Goal: Task Accomplishment & Management: Manage account settings

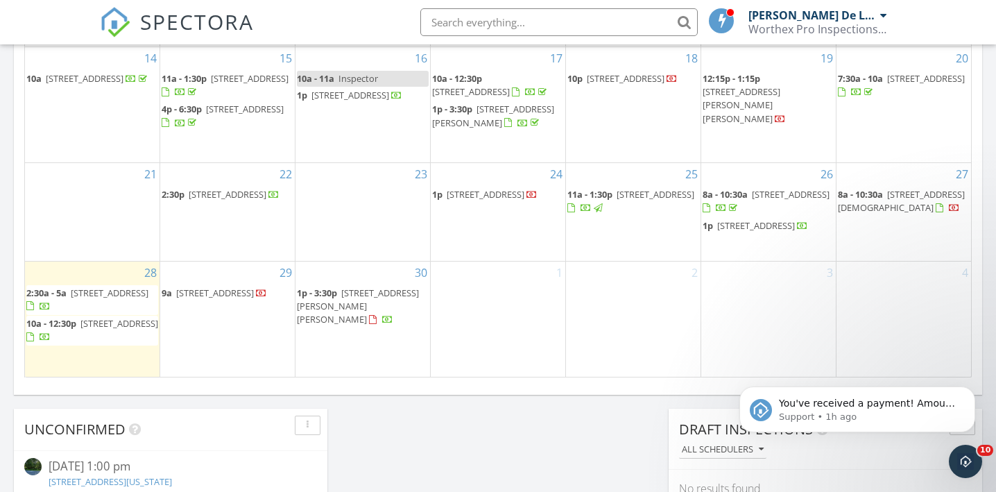
scroll to position [830, 0]
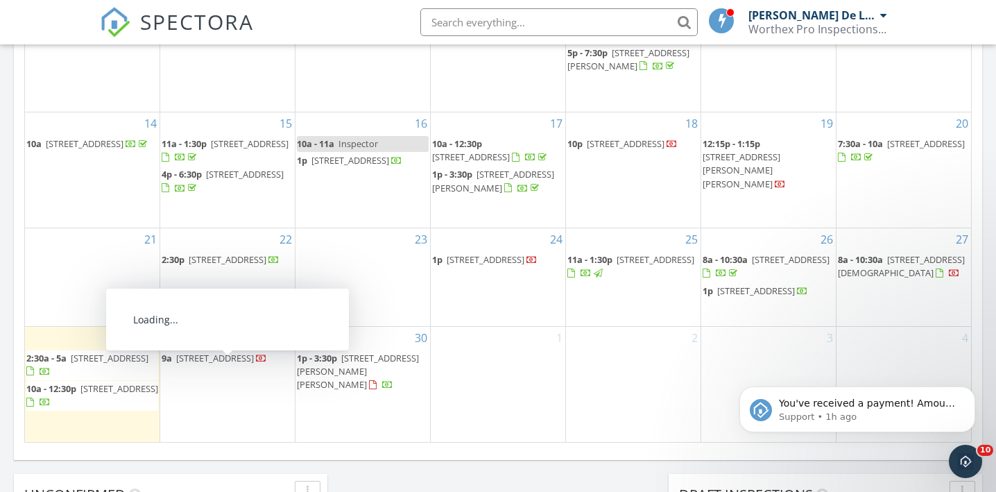
click at [218, 363] on span "16 Wood Pond Rd, Cornwall 12518" at bounding box center [215, 358] width 78 height 12
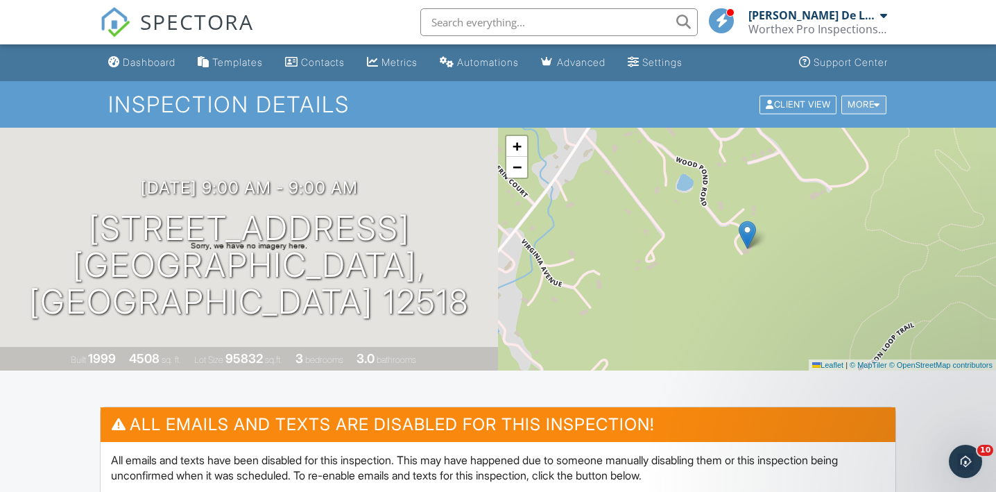
click at [849, 106] on div "More" at bounding box center [863, 104] width 45 height 19
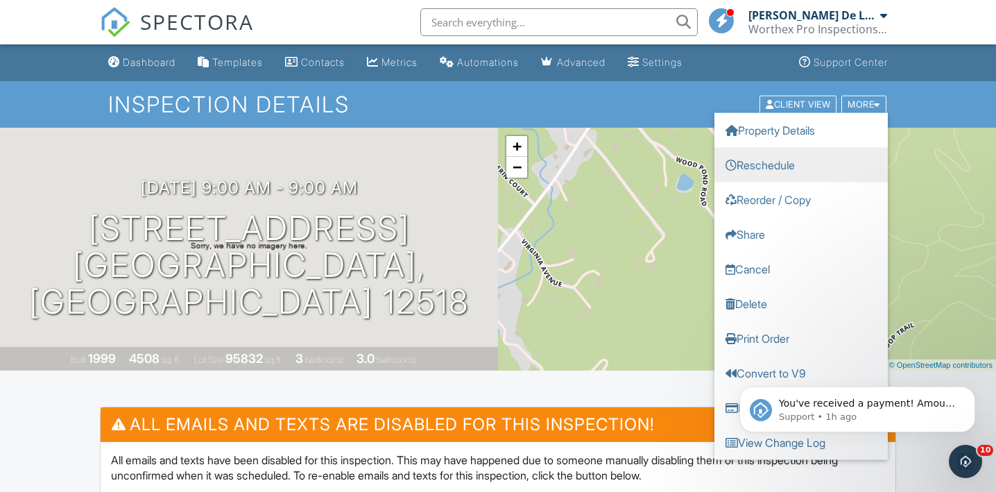
click at [794, 158] on link "Reschedule" at bounding box center [800, 164] width 173 height 35
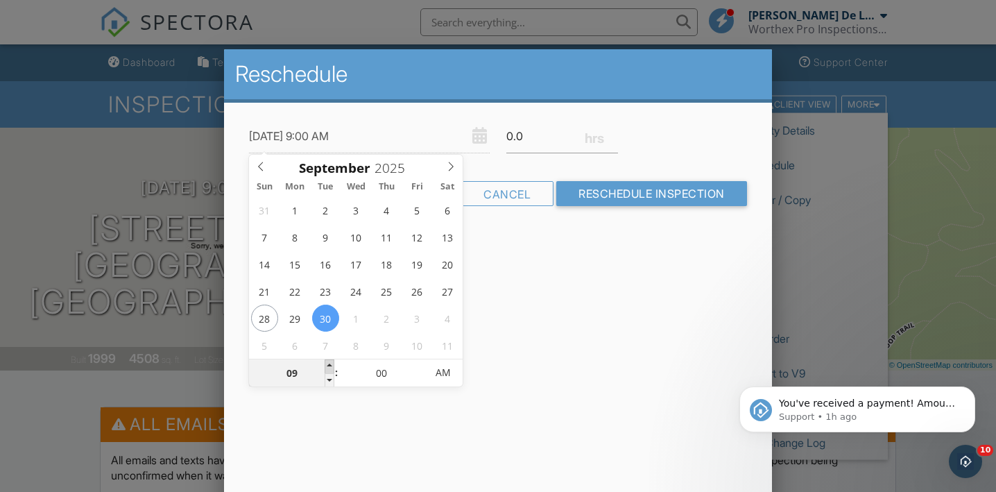
type input "09/30/2025 10:00 AM"
type input "10"
click at [328, 365] on span at bounding box center [329, 366] width 10 height 14
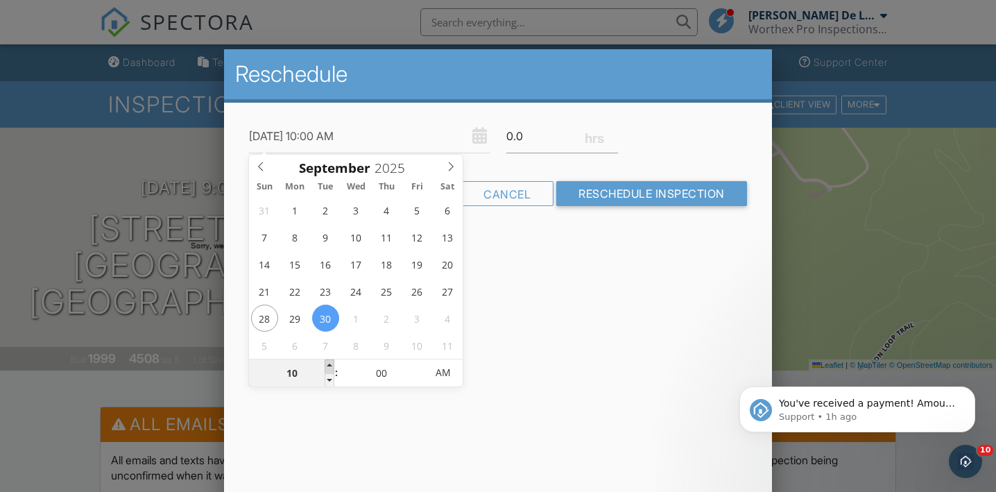
type input "09/30/2025 11:00 AM"
type input "11"
click at [328, 365] on span at bounding box center [329, 366] width 10 height 14
type input "09/30/2025 12:00 PM"
type input "12"
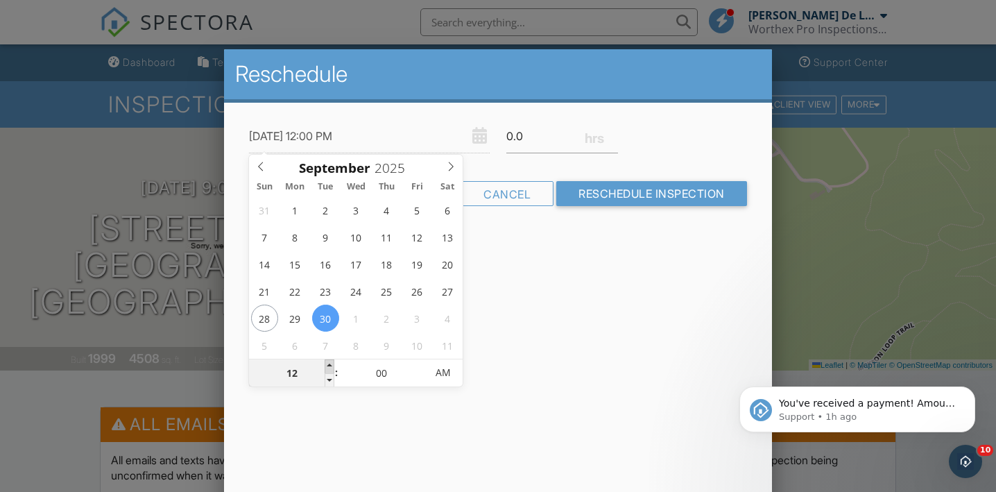
click at [328, 365] on span at bounding box center [329, 366] width 10 height 14
type input "09/30/2025 1:00 PM"
type input "01"
click at [328, 365] on span at bounding box center [329, 366] width 10 height 14
type input "09/30/2025 2:00 PM"
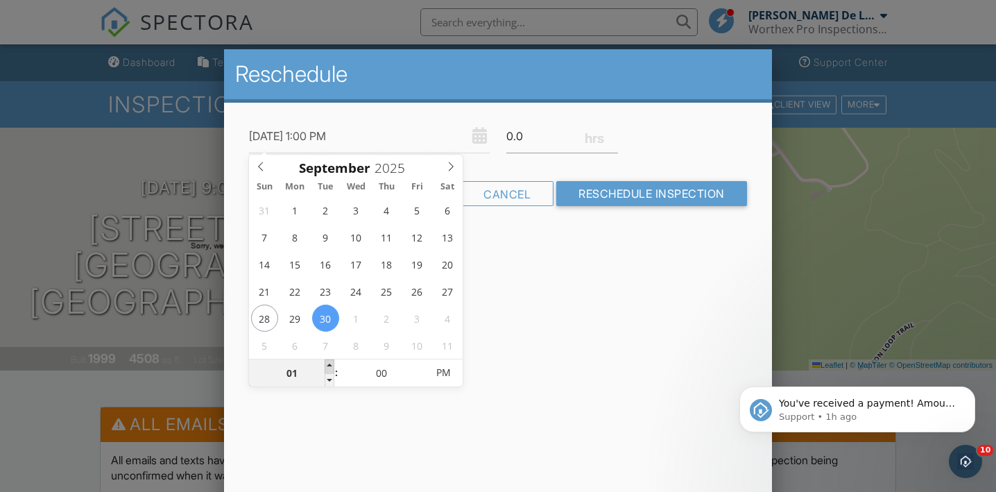
type input "02"
click at [328, 365] on span at bounding box center [329, 366] width 10 height 14
type input "09/30/2025 3:00 PM"
type input "03"
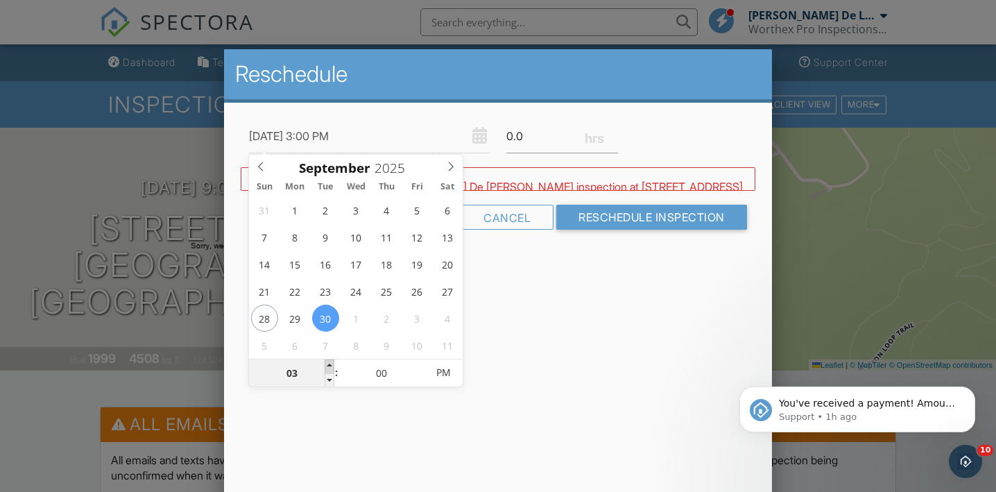
click at [328, 365] on span at bounding box center [329, 366] width 10 height 14
type input "09/30/2025 4:00 PM"
type input "04"
click at [328, 365] on span at bounding box center [329, 366] width 10 height 14
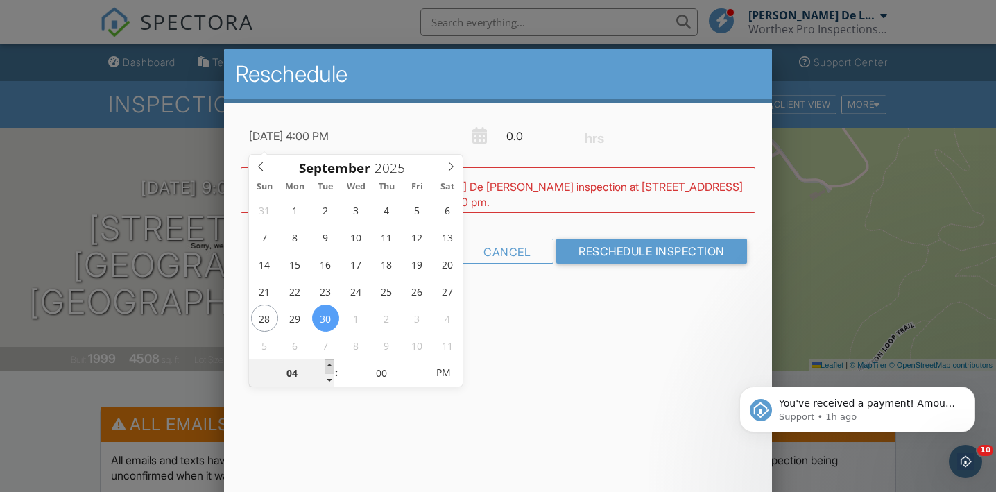
type input "09/30/2025 5:00 PM"
type input "05"
click at [328, 365] on span at bounding box center [329, 366] width 10 height 14
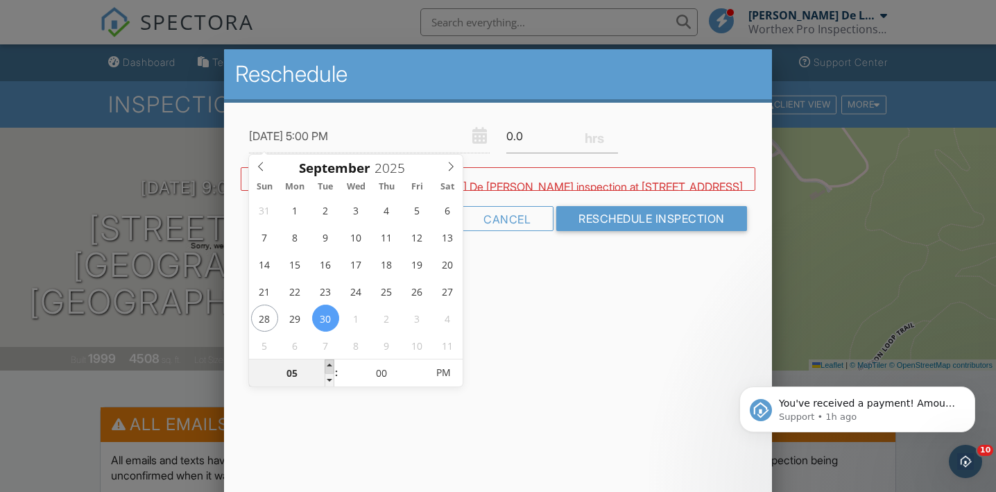
type input "09/30/2025 6:00 PM"
type input "06"
click at [328, 365] on span at bounding box center [329, 366] width 10 height 14
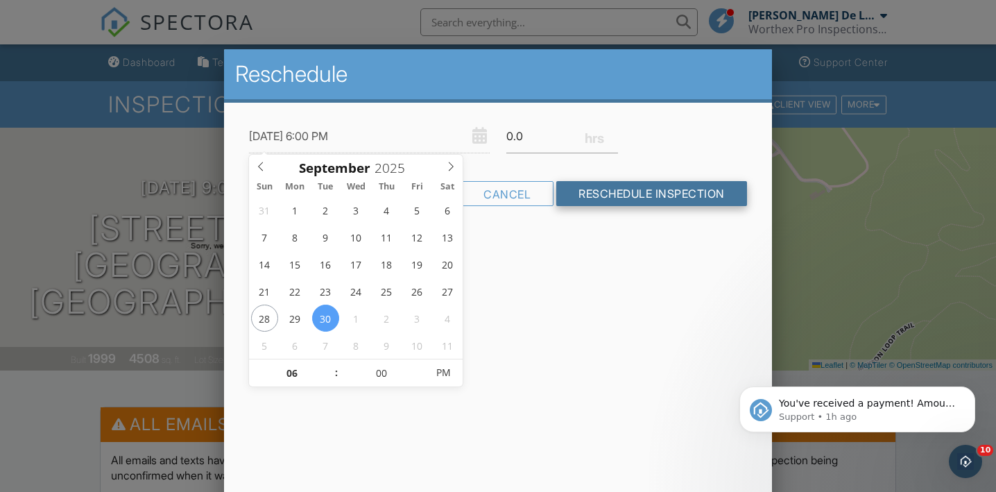
click at [666, 200] on input "Reschedule Inspection" at bounding box center [651, 193] width 191 height 25
click at [652, 195] on input "Reschedule Inspection" at bounding box center [651, 193] width 191 height 25
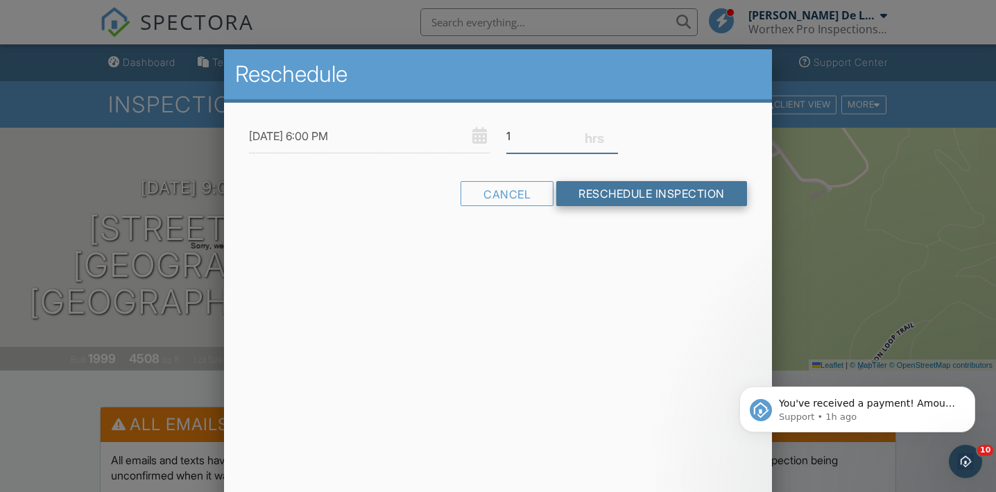
type input "1"
click at [597, 182] on input "Reschedule Inspection" at bounding box center [651, 193] width 191 height 25
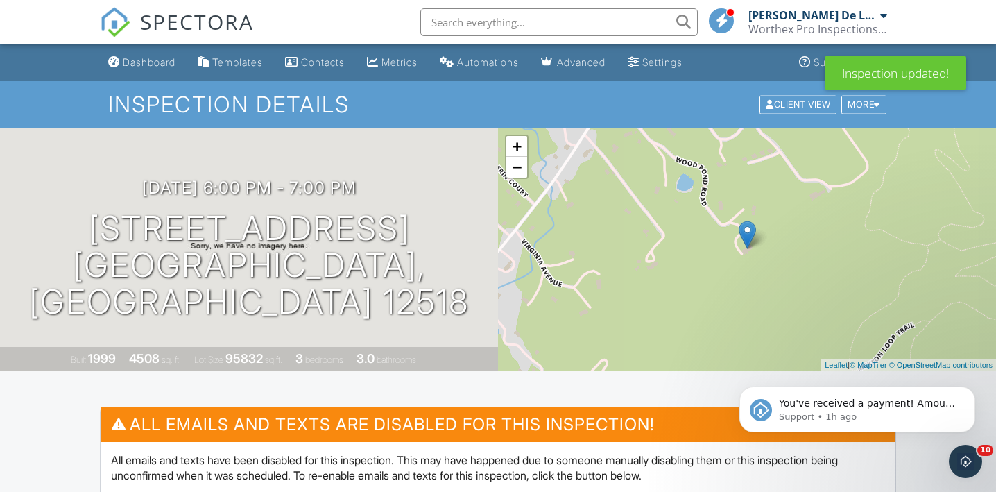
click at [116, 30] on img at bounding box center [115, 22] width 31 height 31
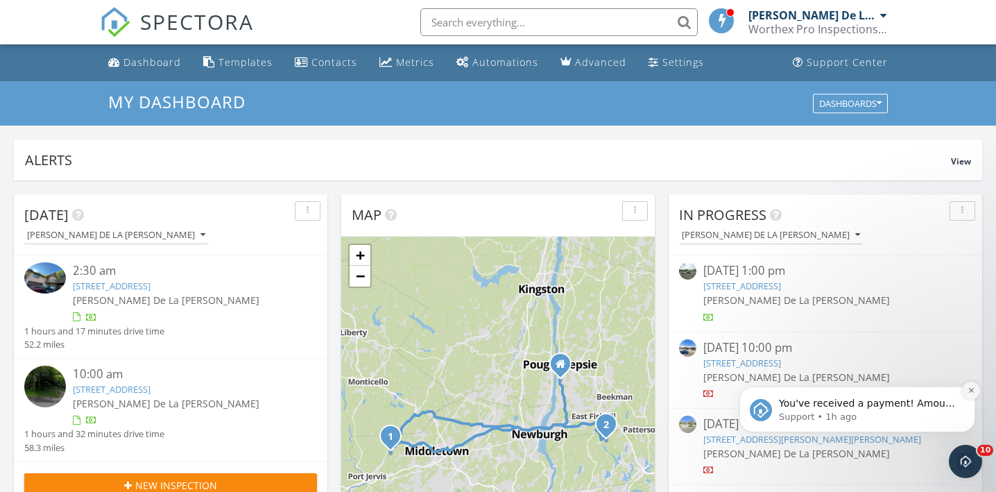
click at [971, 392] on icon "Dismiss notification" at bounding box center [971, 390] width 8 height 8
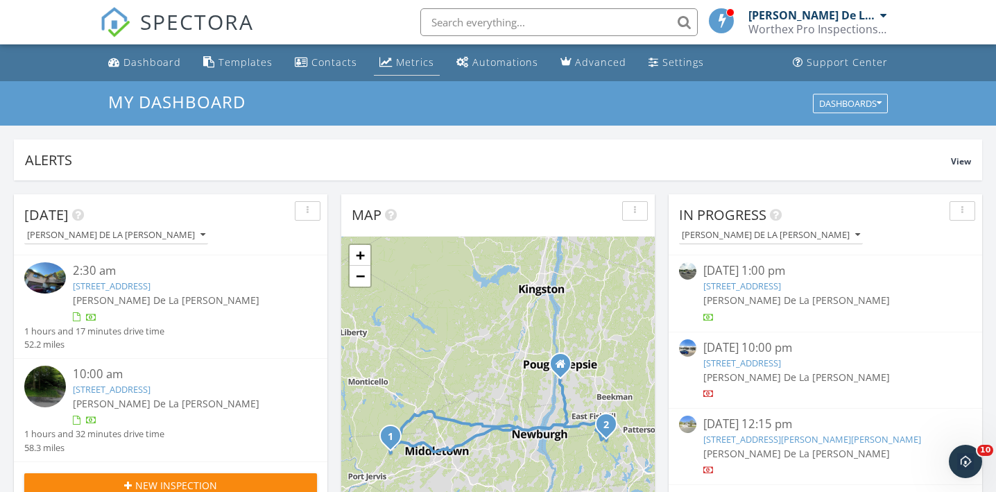
click at [407, 61] on div "Metrics" at bounding box center [415, 61] width 38 height 13
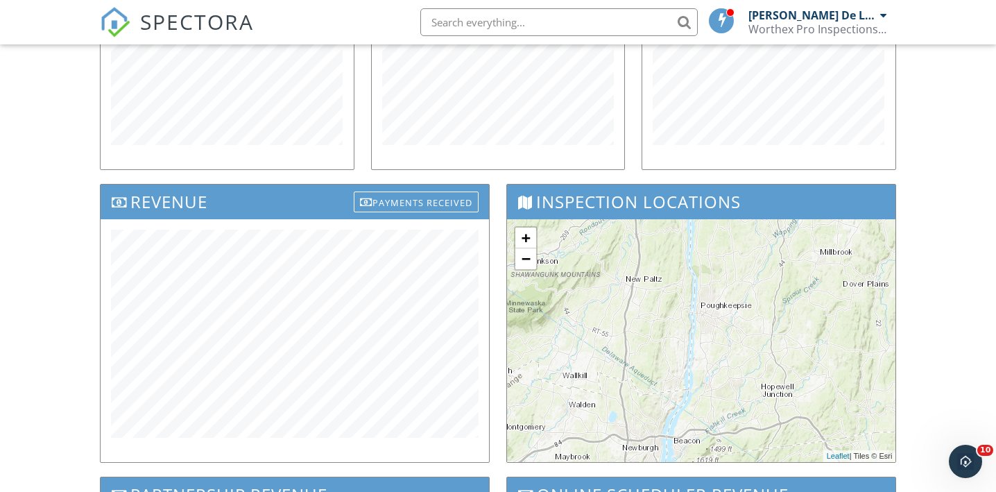
scroll to position [372, 0]
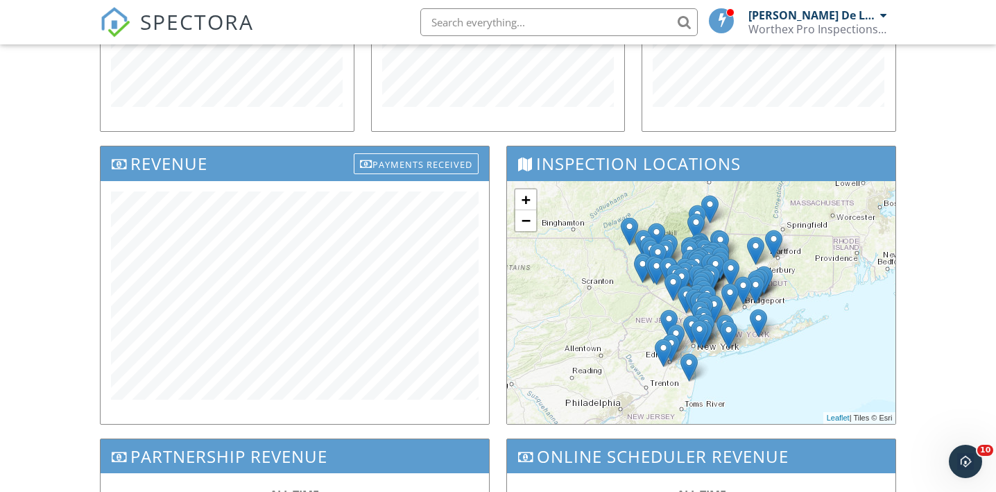
click at [45, 191] on div "Dashboard Templates Contacts Metrics Automations Advanced Settings Support Cent…" at bounding box center [498, 183] width 996 height 1021
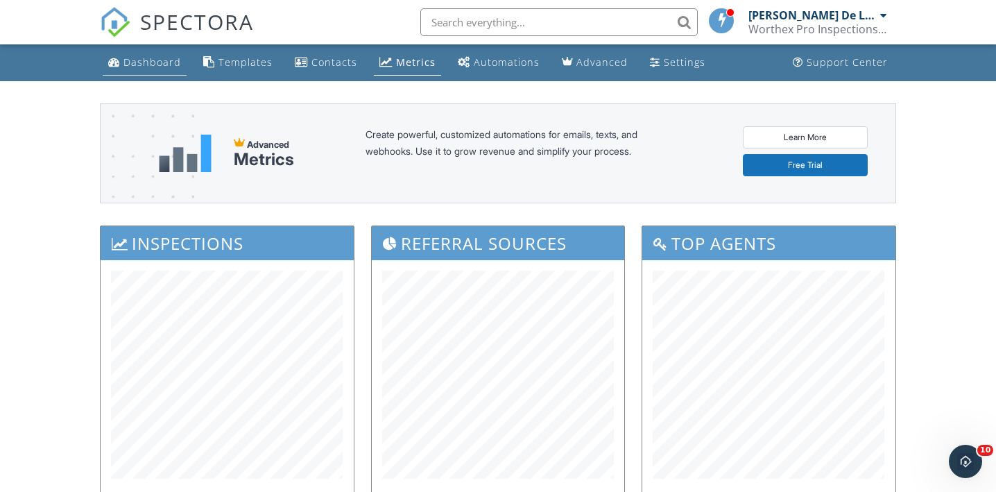
scroll to position [0, 0]
click at [137, 56] on div "Dashboard" at bounding box center [152, 61] width 58 height 13
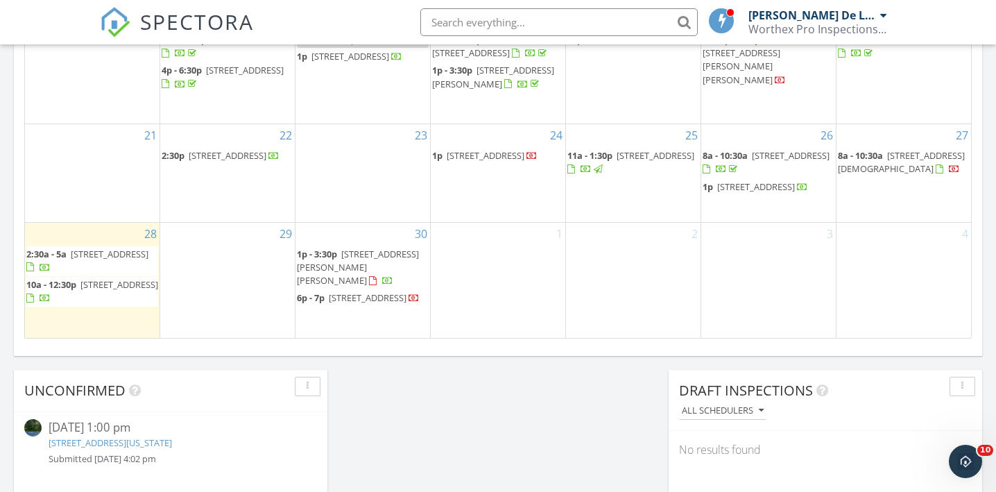
scroll to position [928, 0]
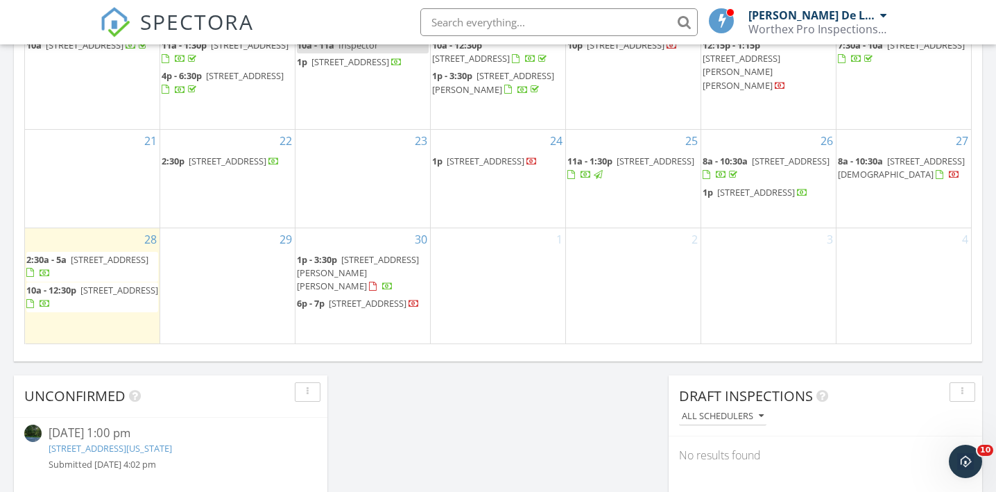
click at [896, 171] on span "281 Church St, Poughkeepsie 12601" at bounding box center [901, 168] width 127 height 26
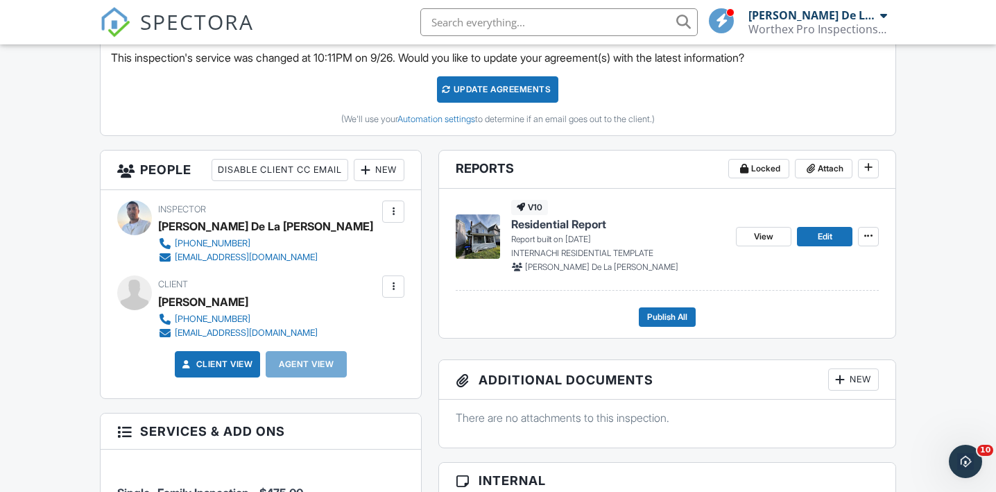
click at [502, 91] on div "Update Agreements" at bounding box center [497, 89] width 121 height 26
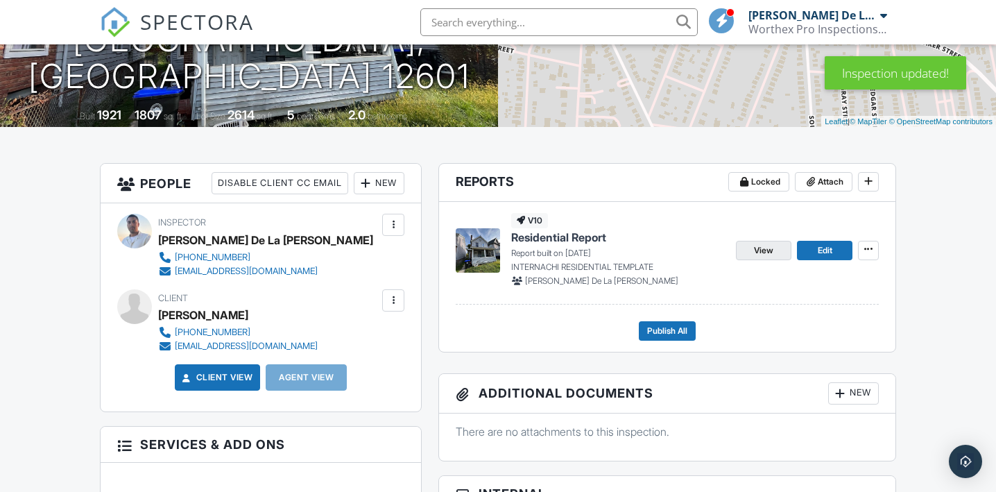
click at [763, 252] on span "View" at bounding box center [763, 250] width 19 height 14
